Goal: Transaction & Acquisition: Purchase product/service

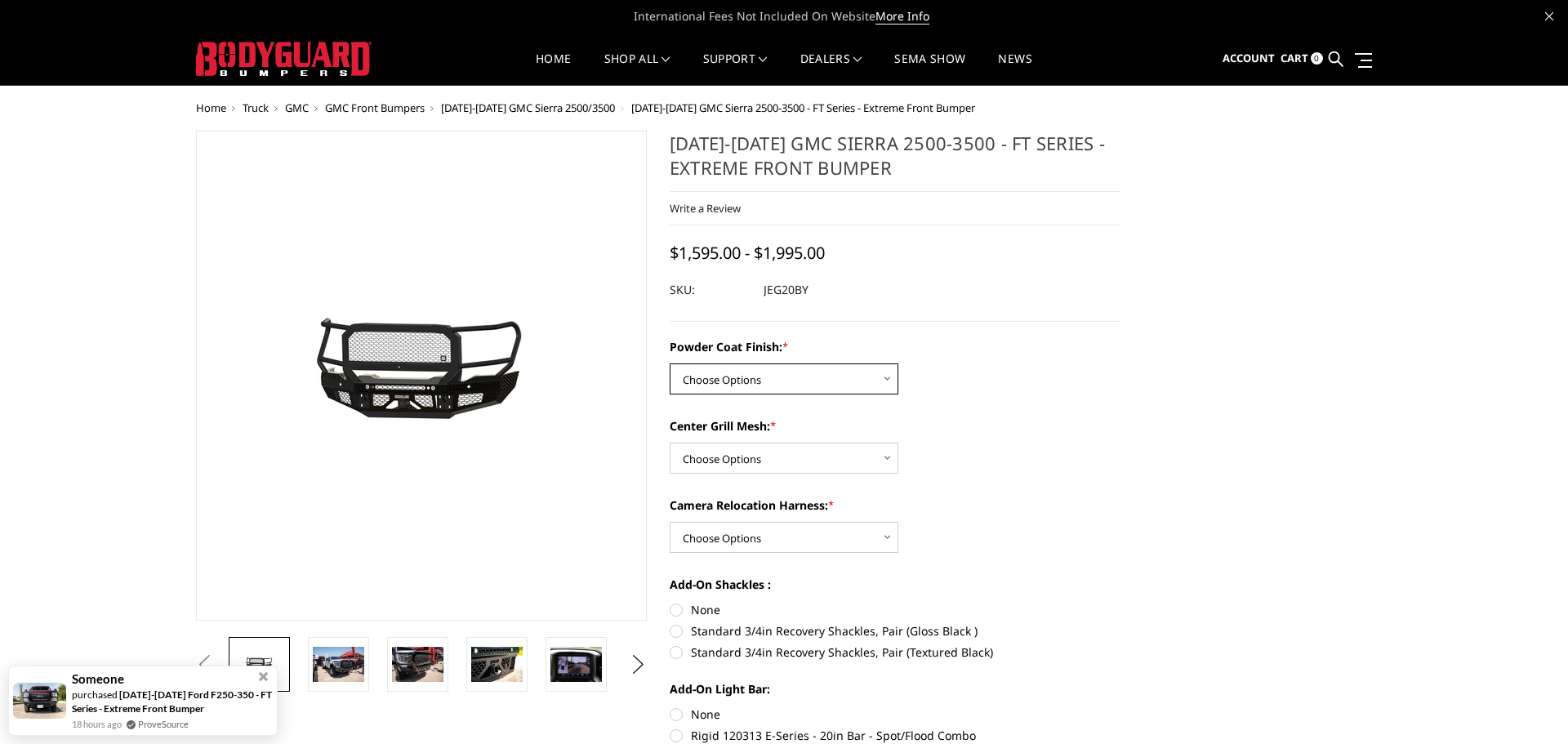
click at [824, 371] on select "Choose Options Bare Metal Gloss Black Powder Coat Textured Black Powder Coat" at bounding box center [784, 378] width 229 height 31
select select "3257"
click at [670, 363] on select "Choose Options Bare Metal Gloss Black Powder Coat Textured Black Powder Coat" at bounding box center [784, 378] width 229 height 31
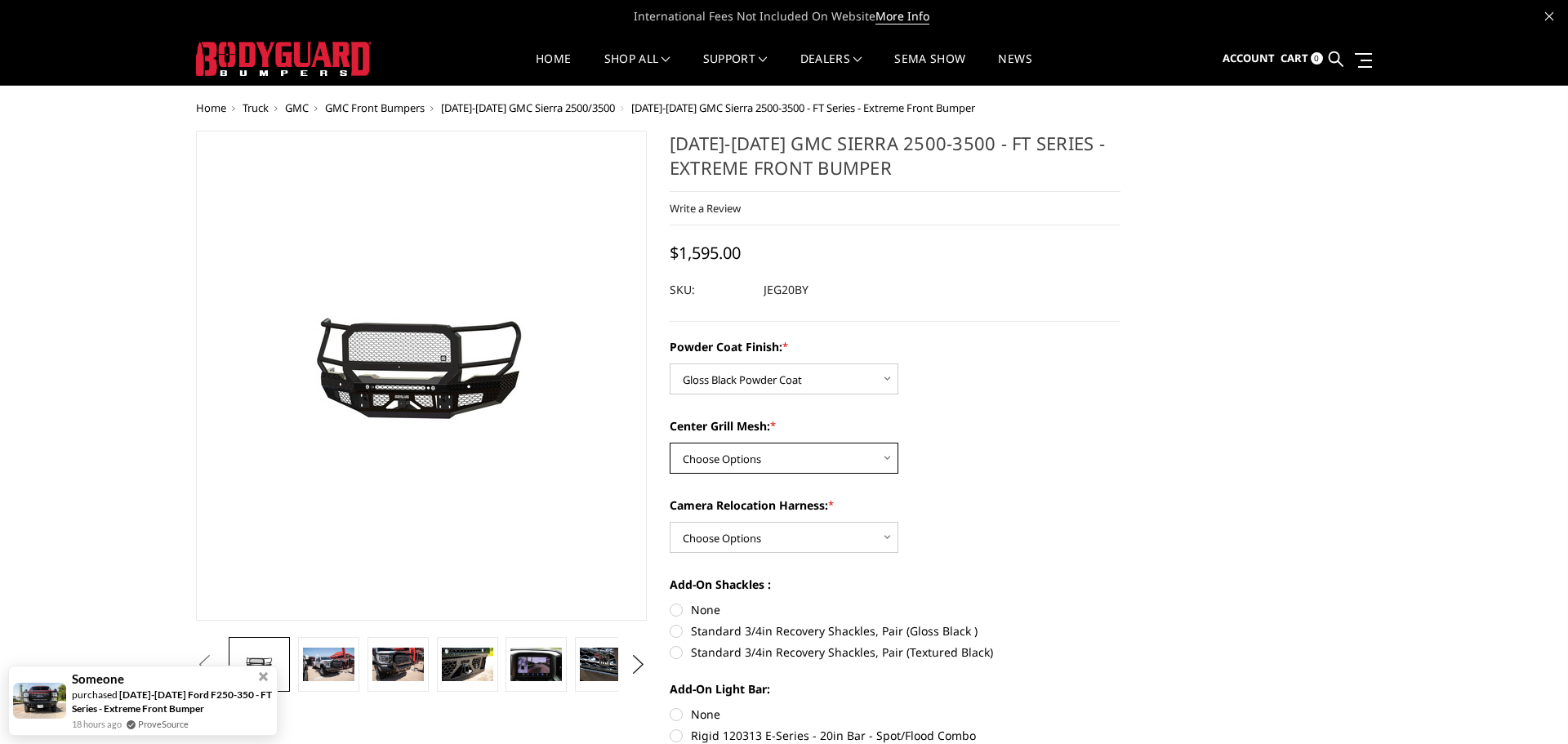
click at [781, 460] on select "Choose Options WITH Expanded Metal in Center Grill WITHOUT Expanded Metal in Ce…" at bounding box center [784, 458] width 229 height 31
select select "3259"
click at [670, 442] on select "Choose Options WITH Expanded Metal in Center Grill WITHOUT Expanded Metal in Ce…" at bounding box center [784, 458] width 229 height 31
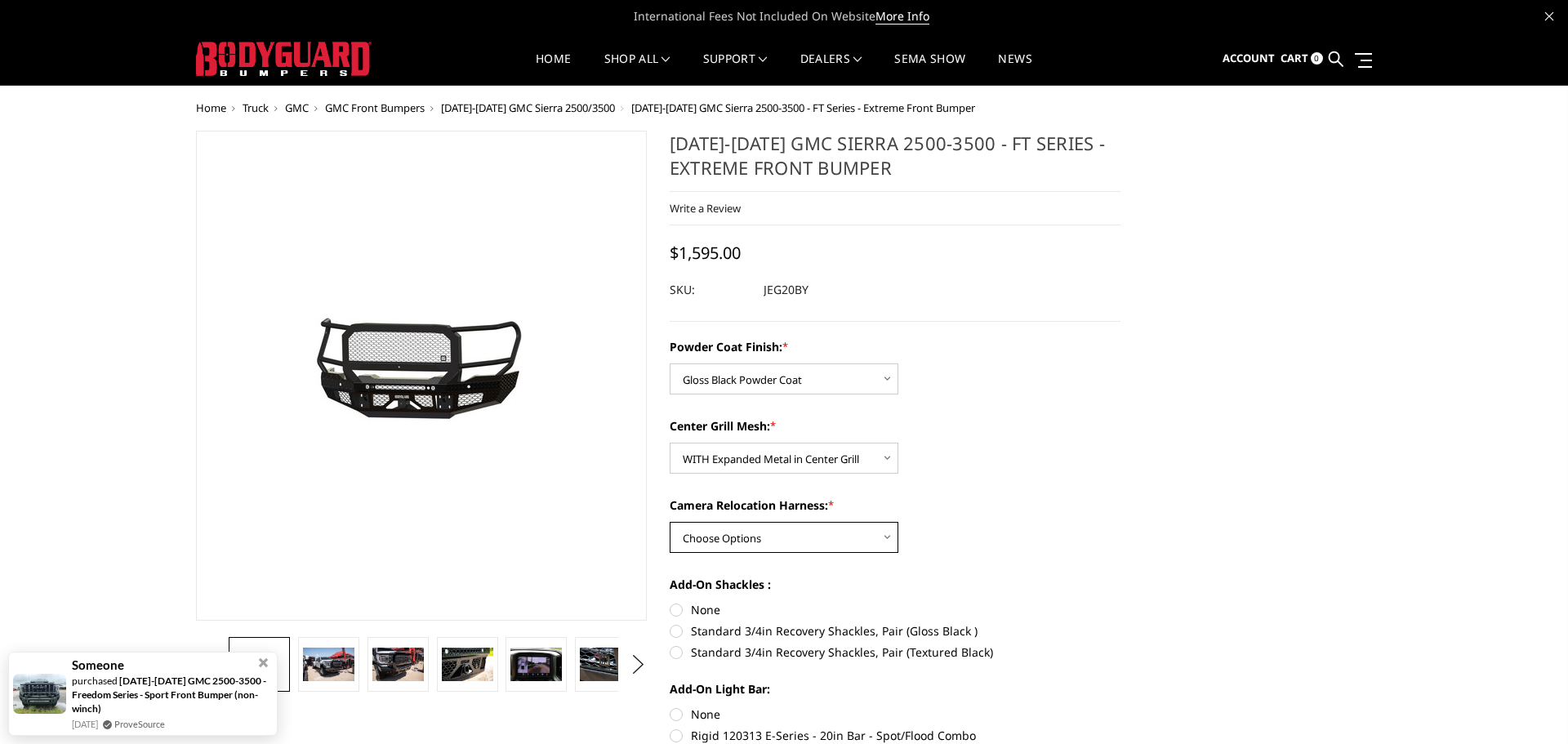
click at [790, 535] on select "Choose Options WITH Camera Relocation Harness WITHOUT Camera Relocation Harness" at bounding box center [784, 537] width 229 height 31
click at [1084, 454] on div "Center Grill Mesh: * Choose Options WITH Expanded Metal in Center Grill WITHOUT…" at bounding box center [896, 445] width 451 height 56
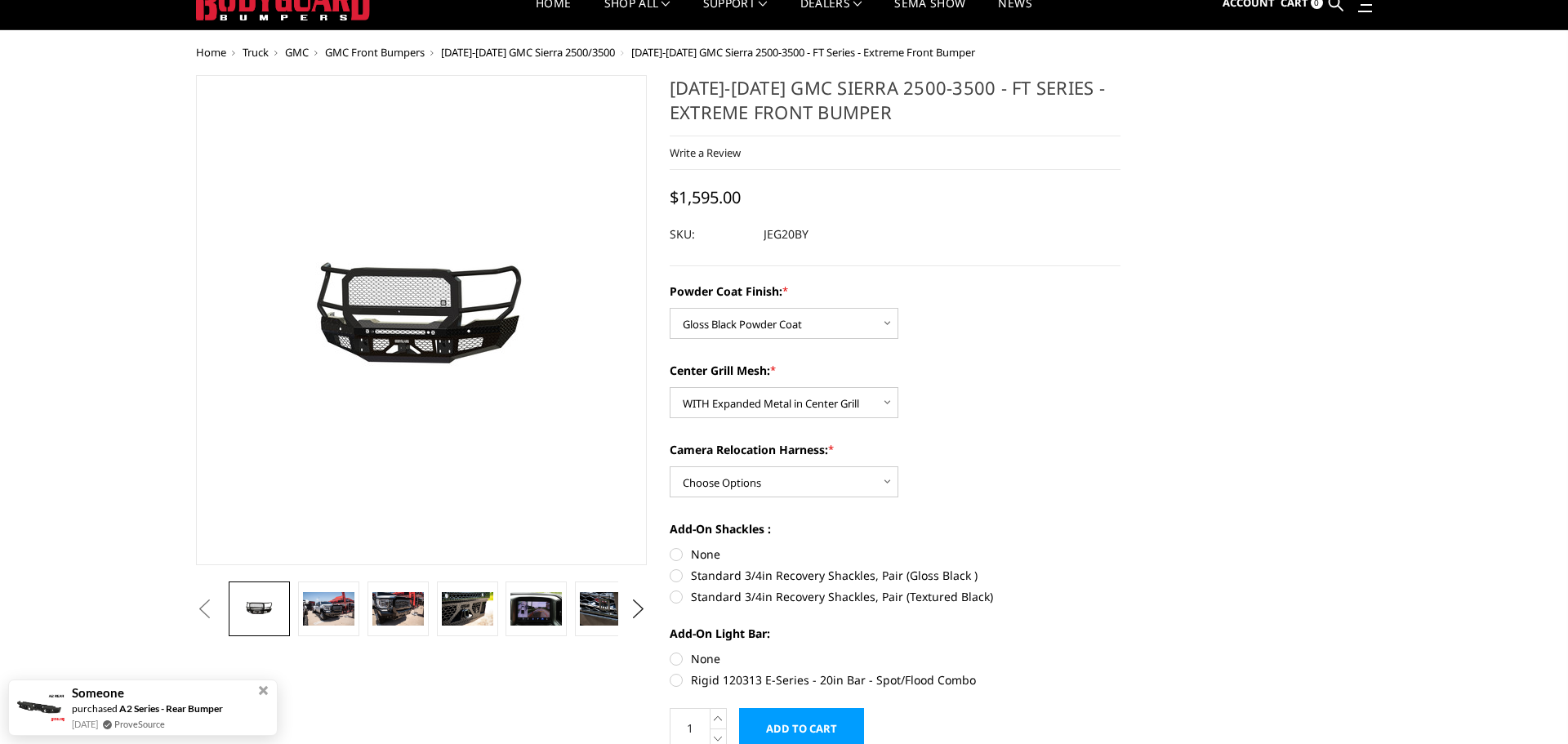
scroll to position [192, 0]
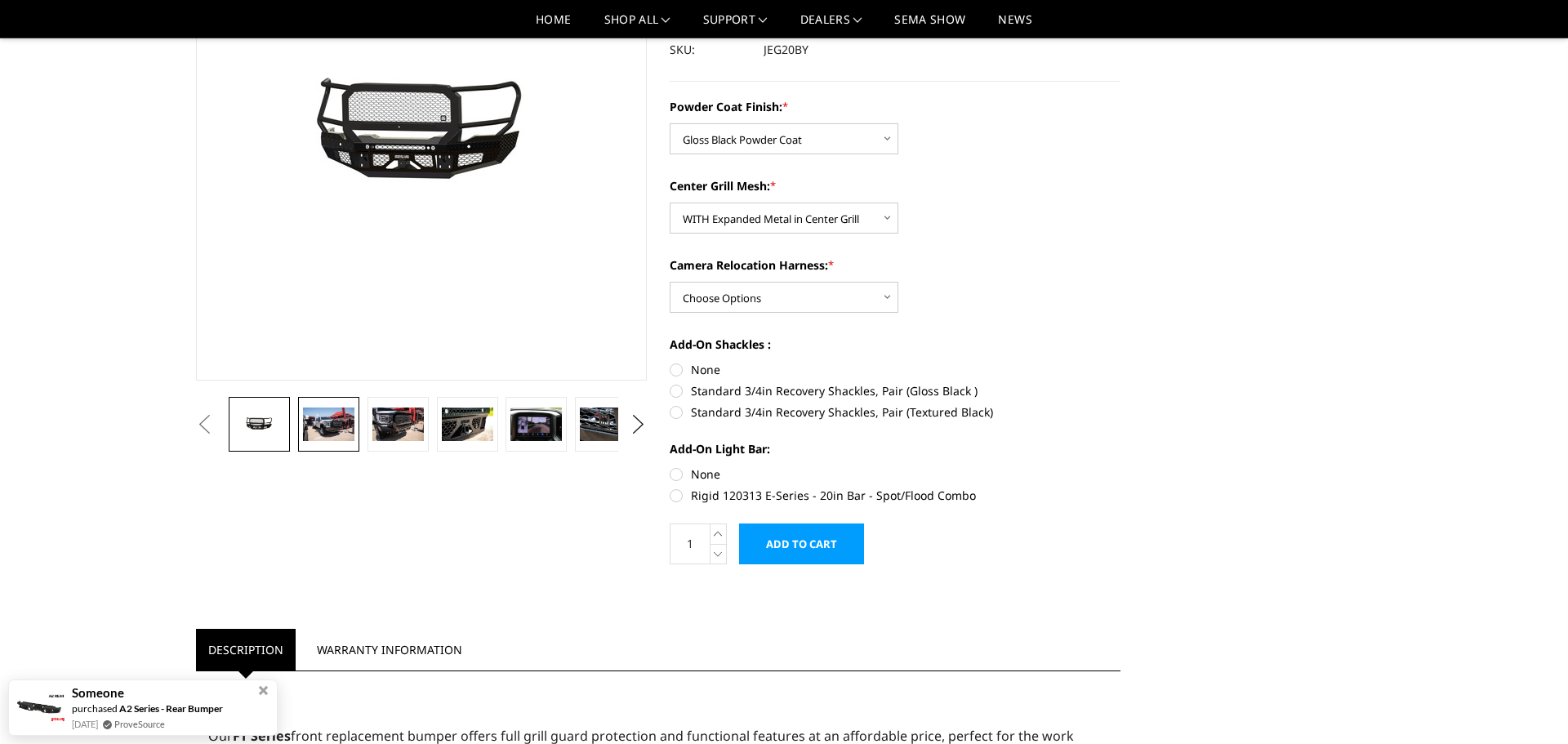
click at [338, 421] on img at bounding box center [329, 425] width 51 height 34
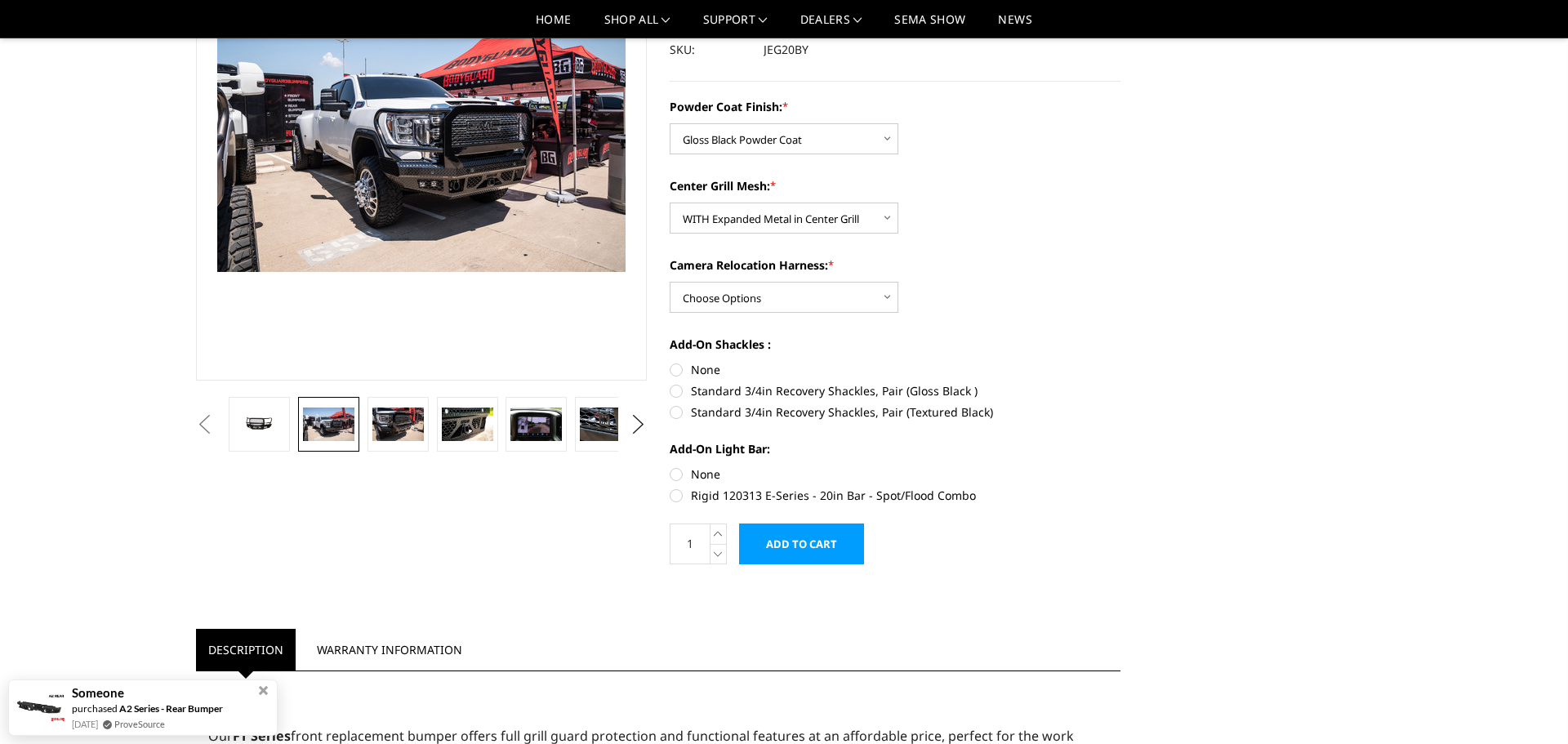
scroll to position [154, 0]
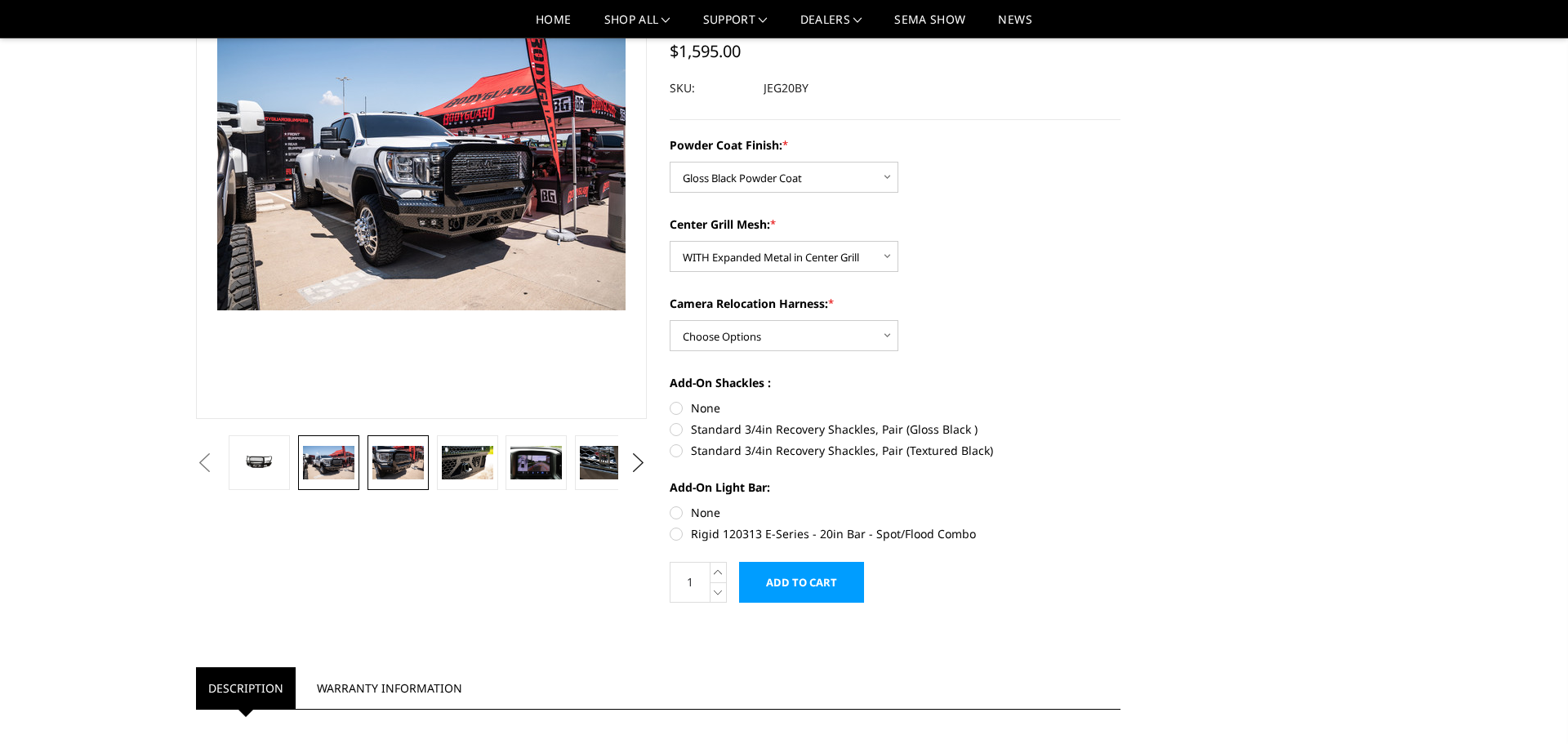
click at [399, 467] on img at bounding box center [398, 463] width 51 height 34
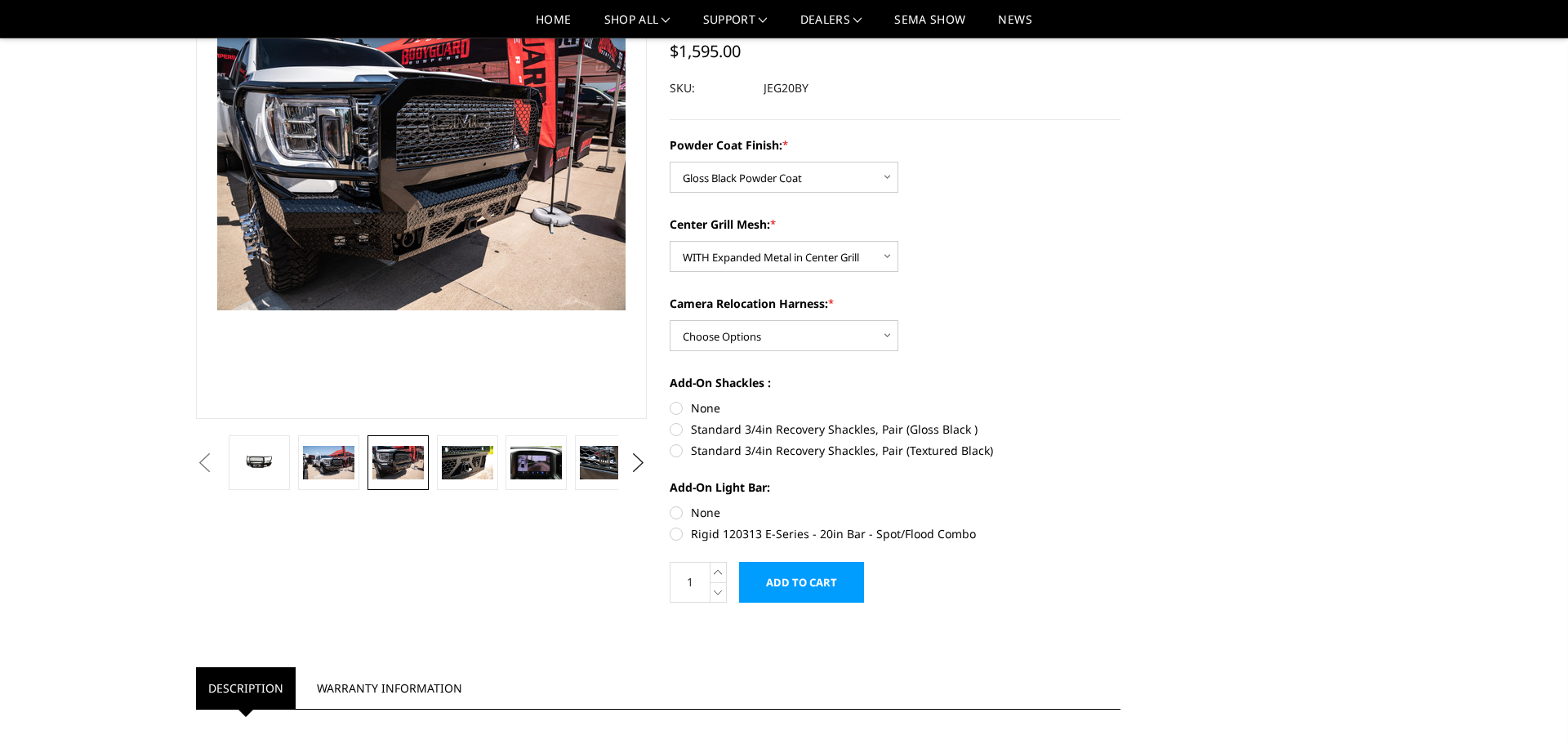
scroll to position [153, 0]
